Goal: Transaction & Acquisition: Purchase product/service

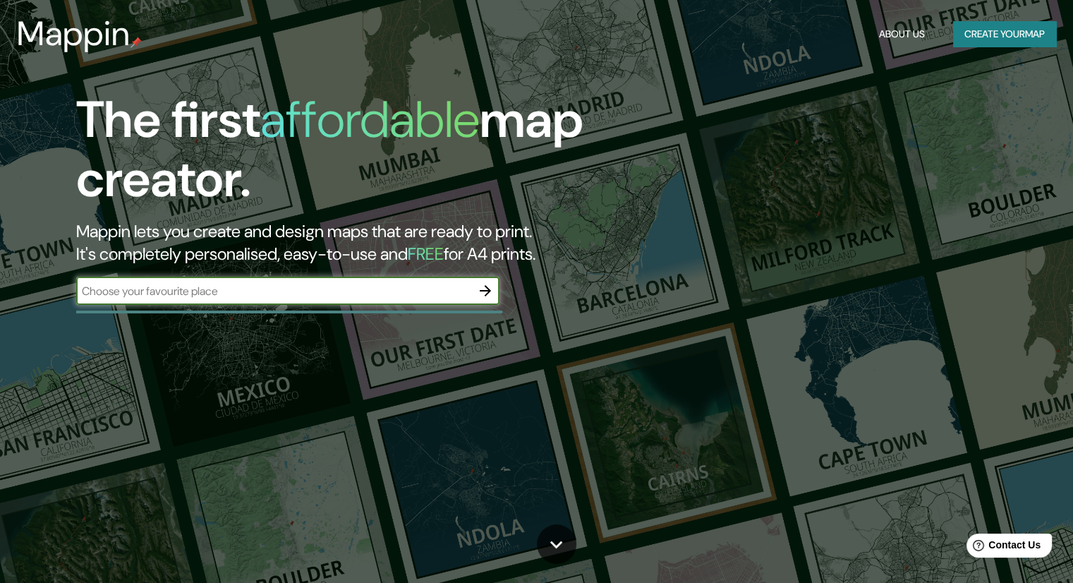
click at [212, 298] on input "text" at bounding box center [273, 291] width 395 height 16
type input "[GEOGRAPHIC_DATA][PERSON_NAME]"
click at [484, 294] on icon "button" at bounding box center [485, 290] width 17 height 17
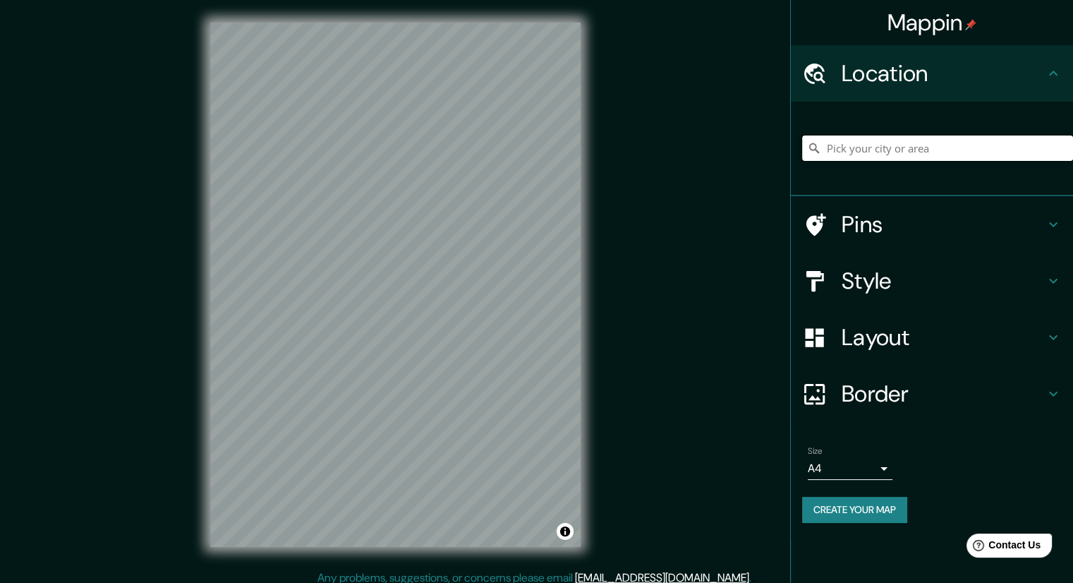
click at [857, 150] on input "Pick your city or area" at bounding box center [937, 147] width 271 height 25
paste input "Paraguay 894, C1057 AAL, Cdad. Autónoma de [GEOGRAPHIC_DATA], [GEOGRAPHIC_DATA]"
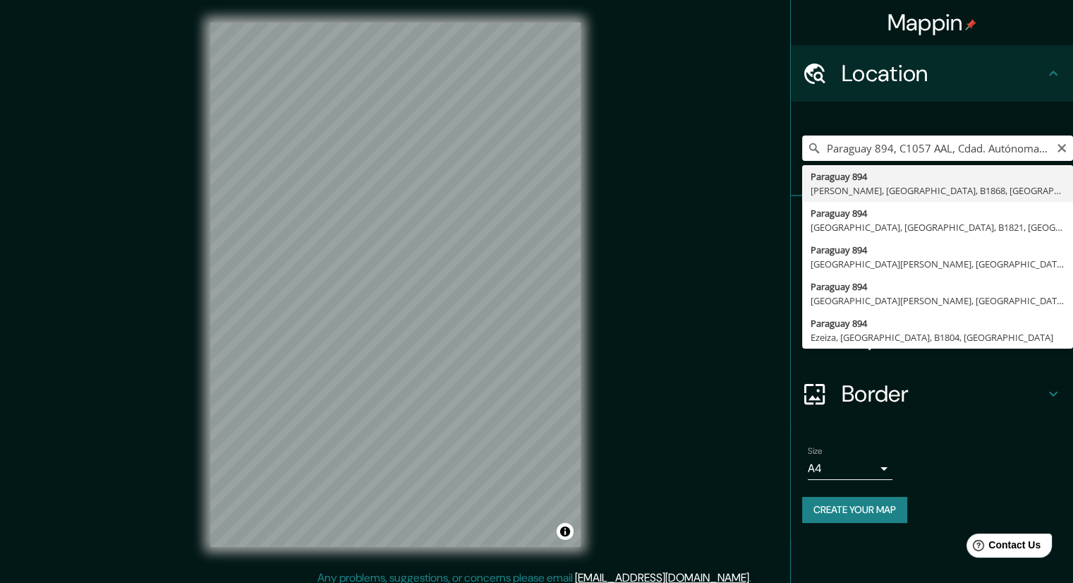
type input "[STREET_ADDRESS]"
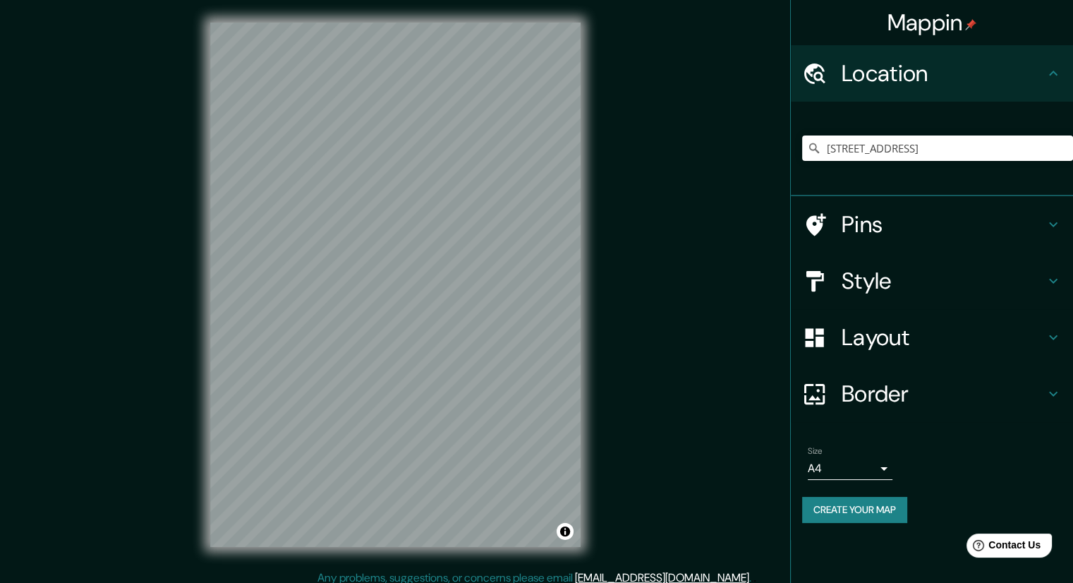
click at [636, 550] on div "Mappin Location [GEOGRAPHIC_DATA] 894, [GEOGRAPHIC_DATA], [GEOGRAPHIC_DATA], B1…" at bounding box center [536, 296] width 1073 height 592
click at [1060, 151] on icon "Clear" at bounding box center [1061, 147] width 11 height 11
paste input "O'[PERSON_NAME] 2319, C1428AGK Cdad. Autónoma de [GEOGRAPHIC_DATA], [GEOGRAPHIC…"
type input "[STREET_ADDRESS][PERSON_NAME][PERSON_NAME]"
